Goal: Check status: Check status

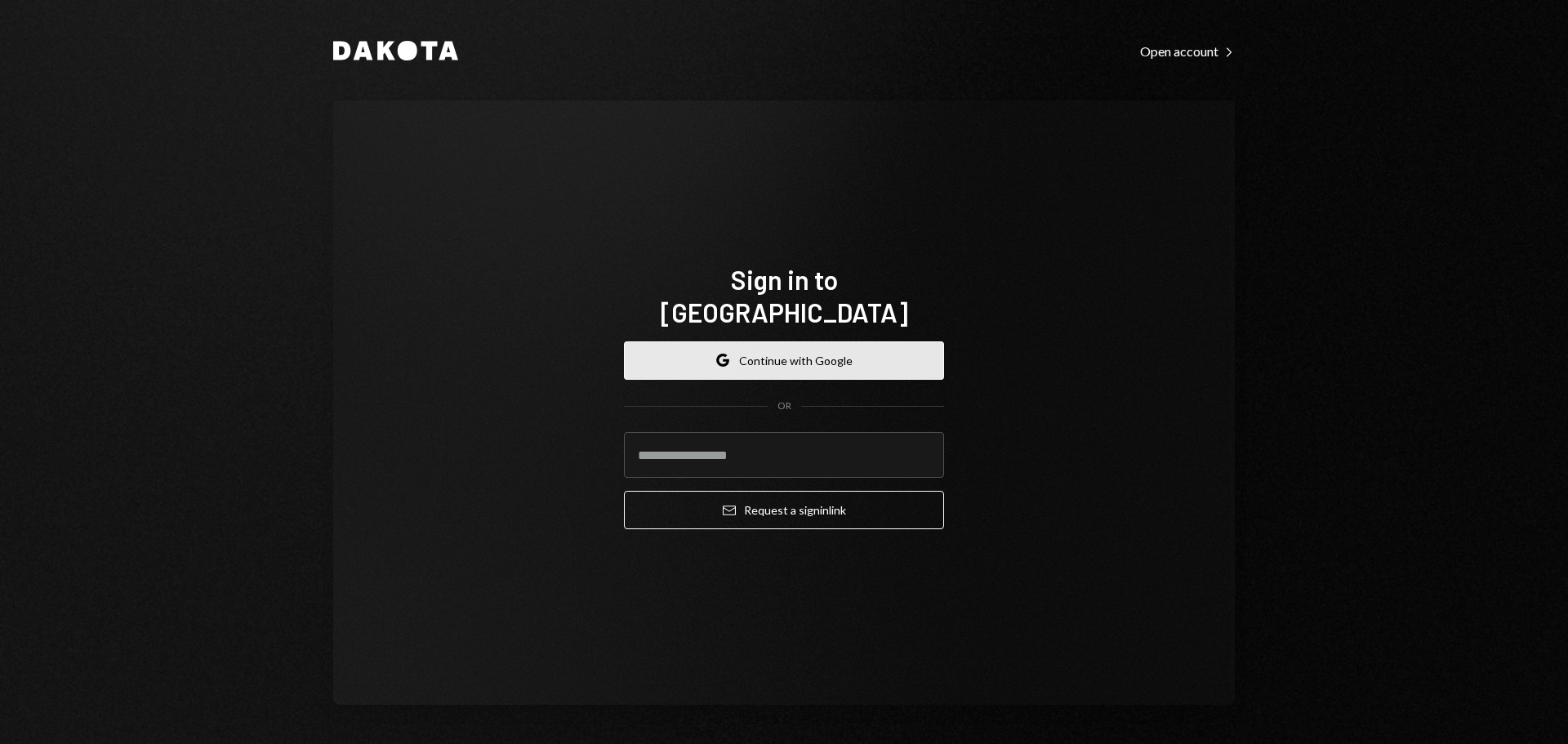
click at [809, 362] on button "Google Continue with Google" at bounding box center [784, 360] width 320 height 39
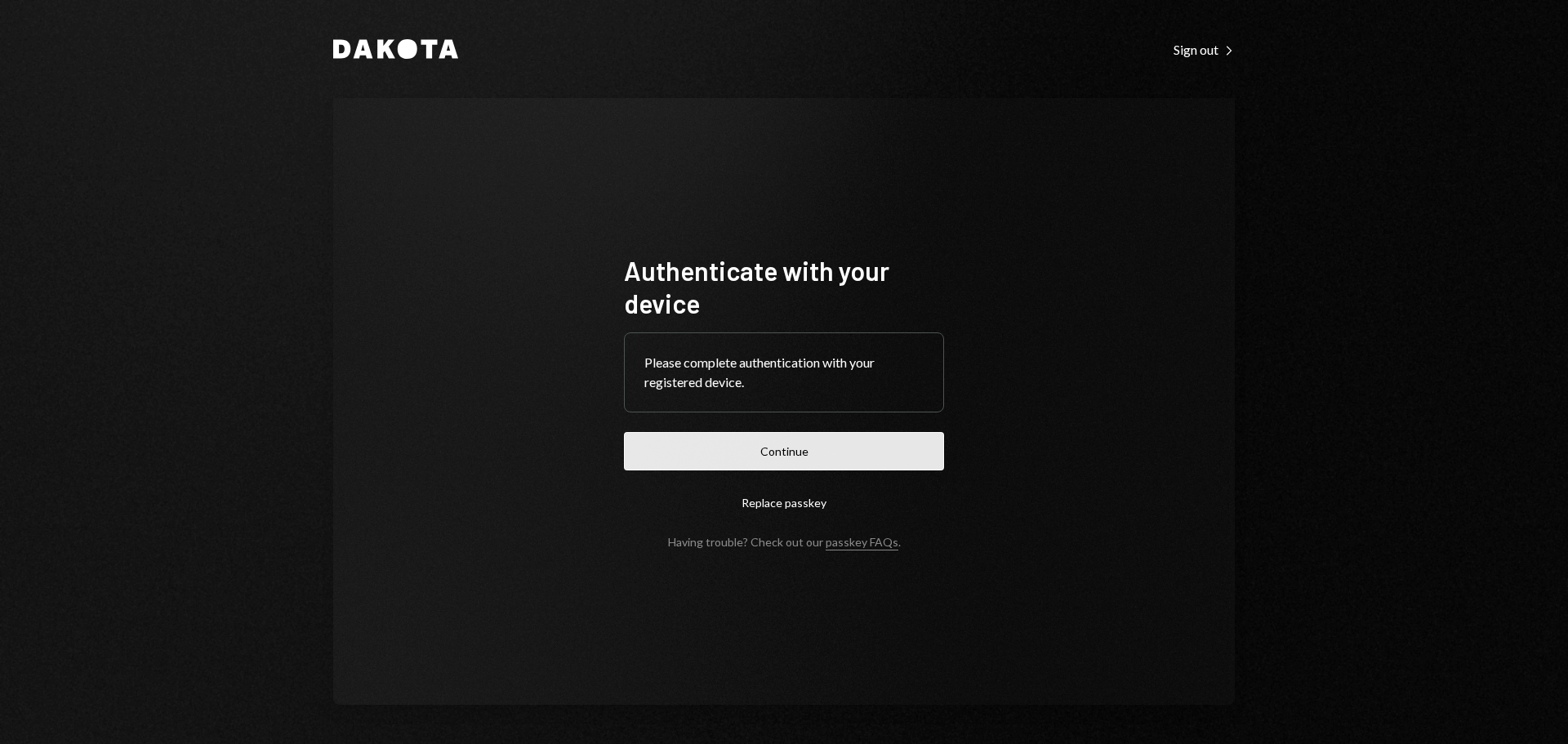
click at [813, 443] on button "Continue" at bounding box center [784, 451] width 320 height 39
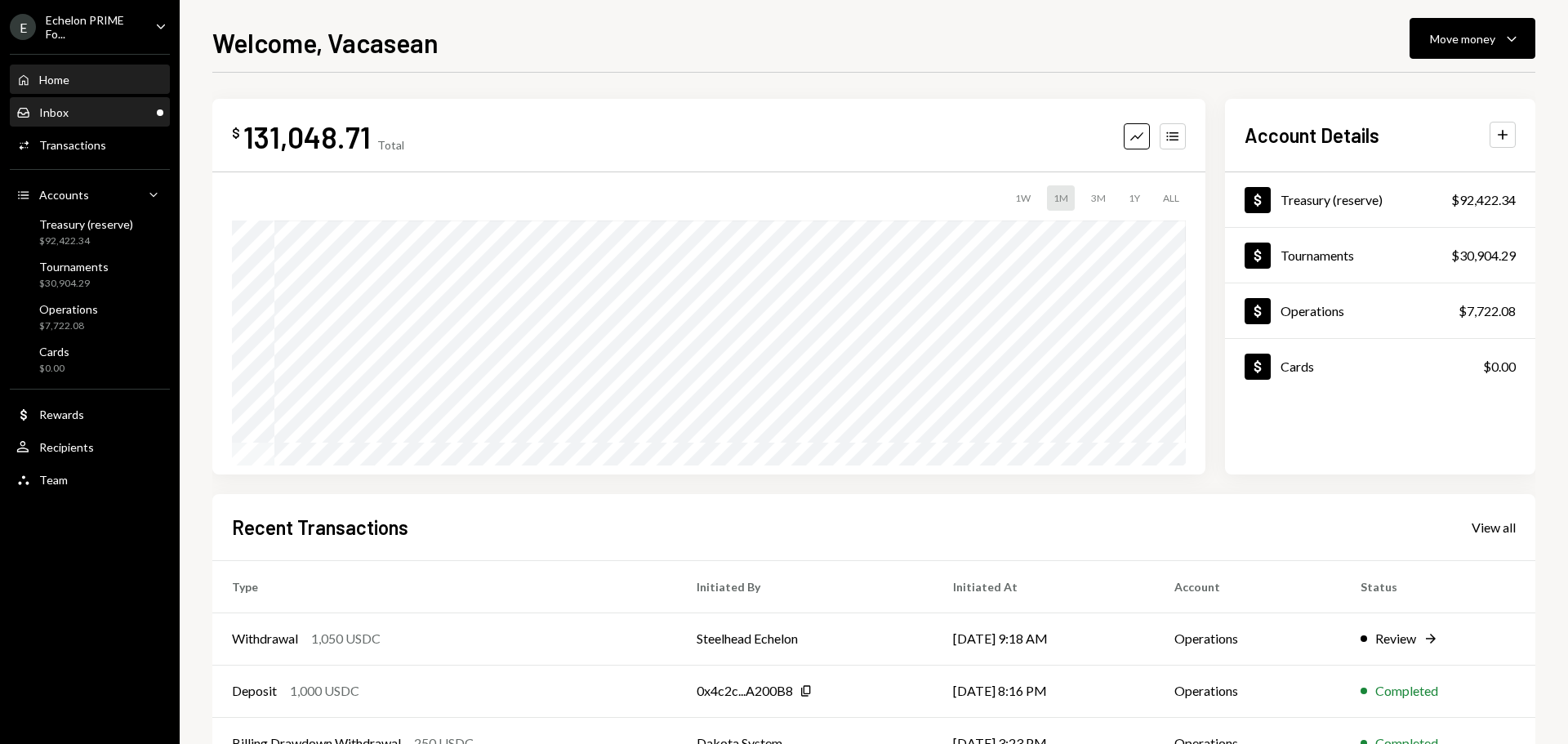
click at [76, 113] on div "Inbox Inbox" at bounding box center [89, 113] width 147 height 15
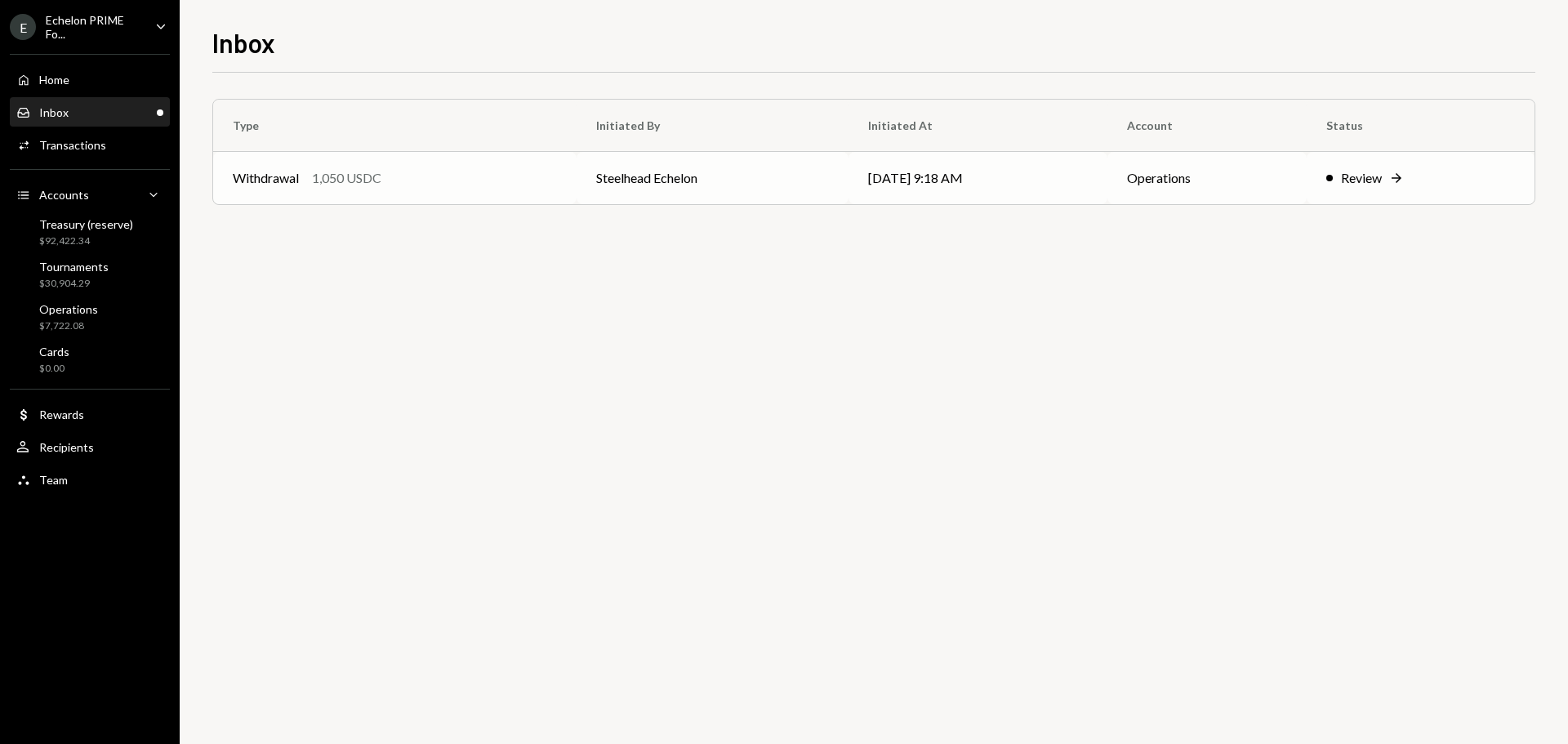
click at [501, 173] on div "Withdrawal 1,050 USDC" at bounding box center [394, 178] width 324 height 20
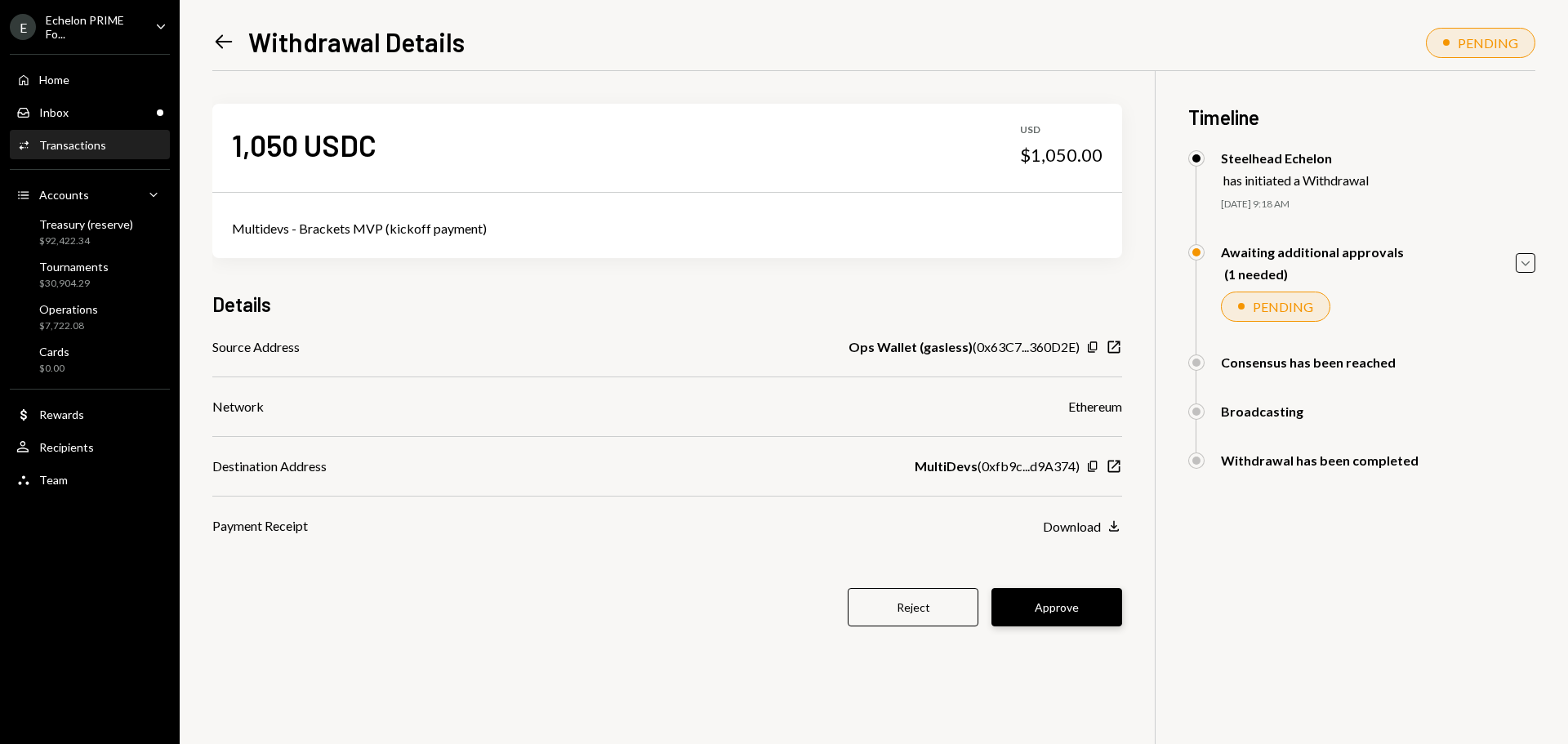
click at [1065, 599] on button "Approve" at bounding box center [1057, 607] width 131 height 39
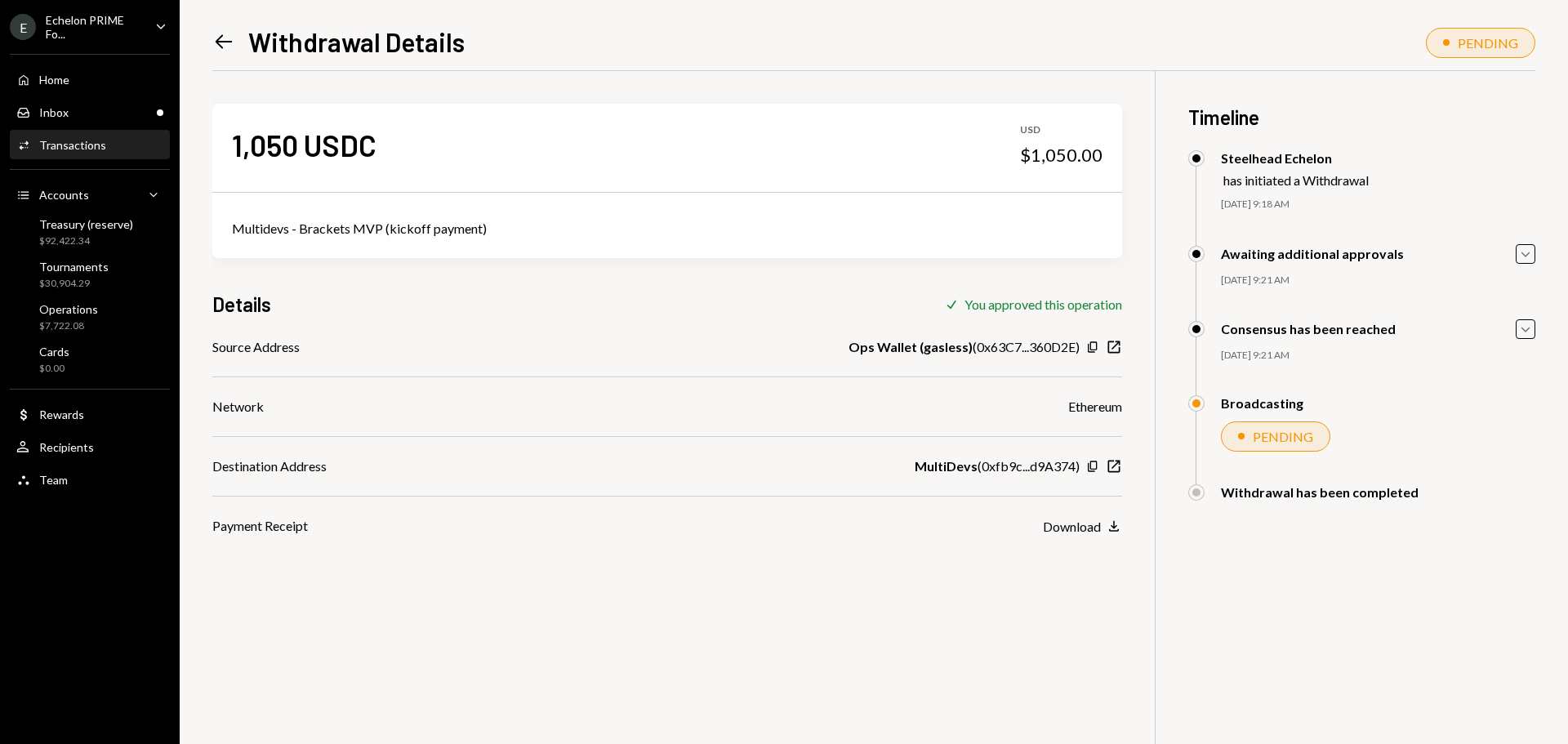
click at [933, 552] on div "1,050 USDC USD $1,050.00 Multidevs - Brackets MVP (kickoff payment) Details Che…" at bounding box center [874, 443] width 1323 height 744
click at [103, 119] on div "Inbox Inbox" at bounding box center [89, 113] width 147 height 15
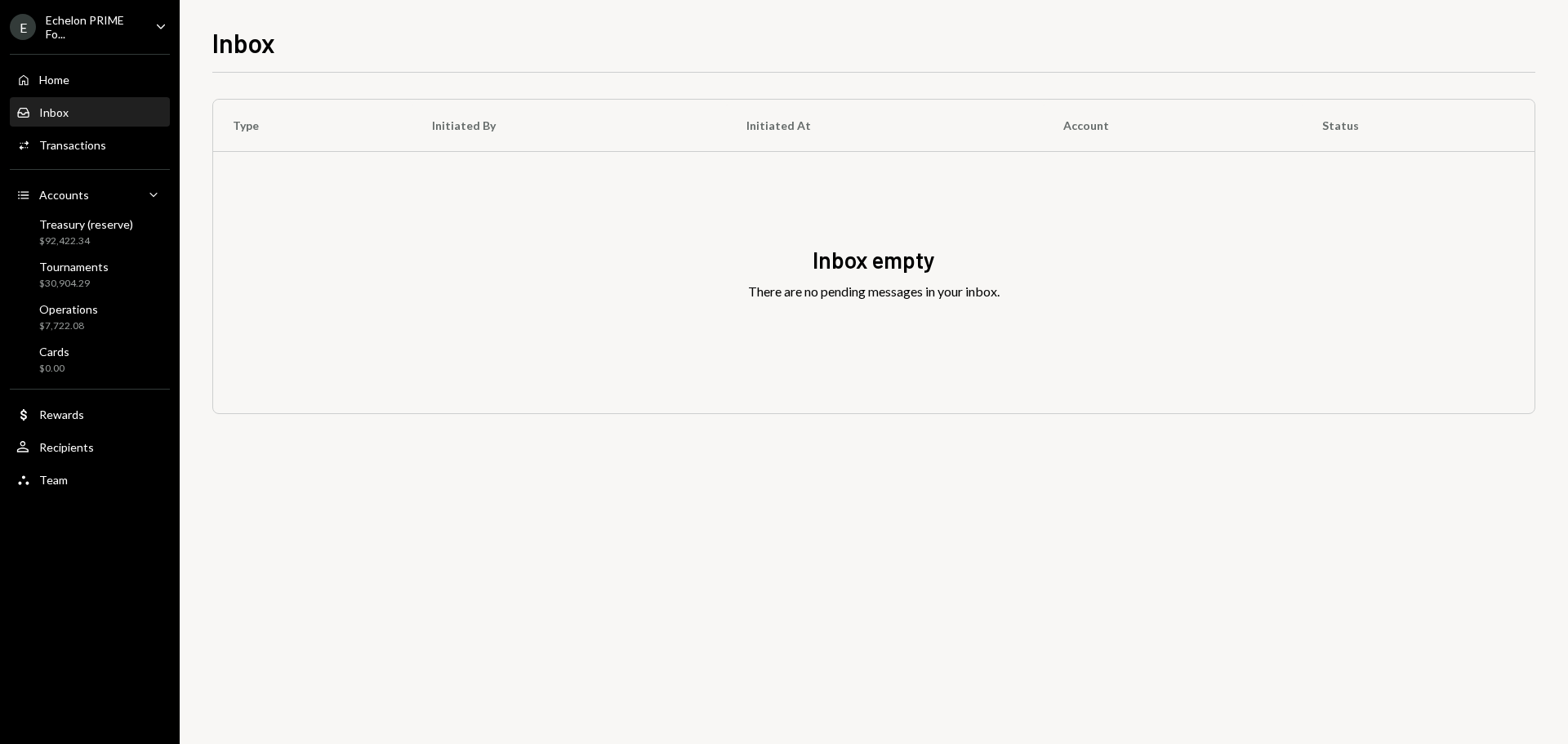
click at [103, 119] on div "Inbox Inbox" at bounding box center [89, 113] width 147 height 15
